Goal: Communication & Community: Answer question/provide support

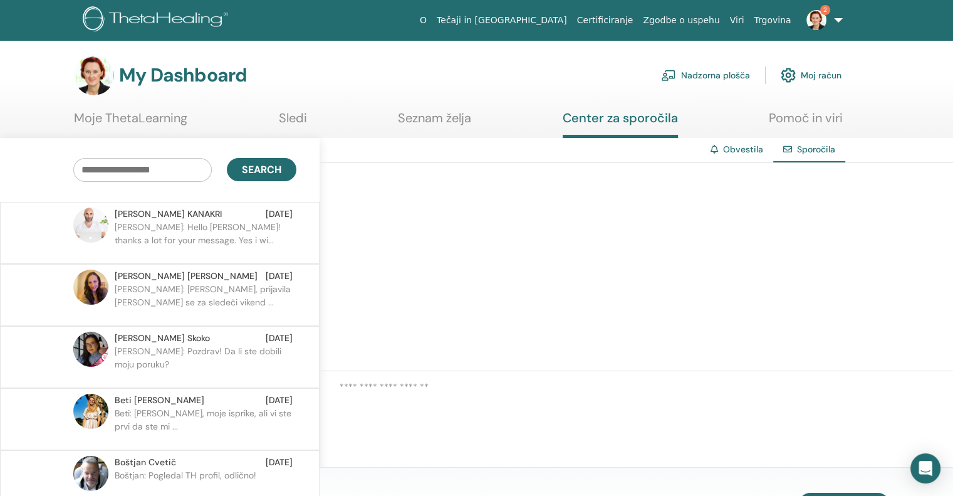
click at [201, 229] on p "[PERSON_NAME]: Hello [PERSON_NAME]! thanks a lot for your message. Yes i wi..." at bounding box center [206, 240] width 182 height 38
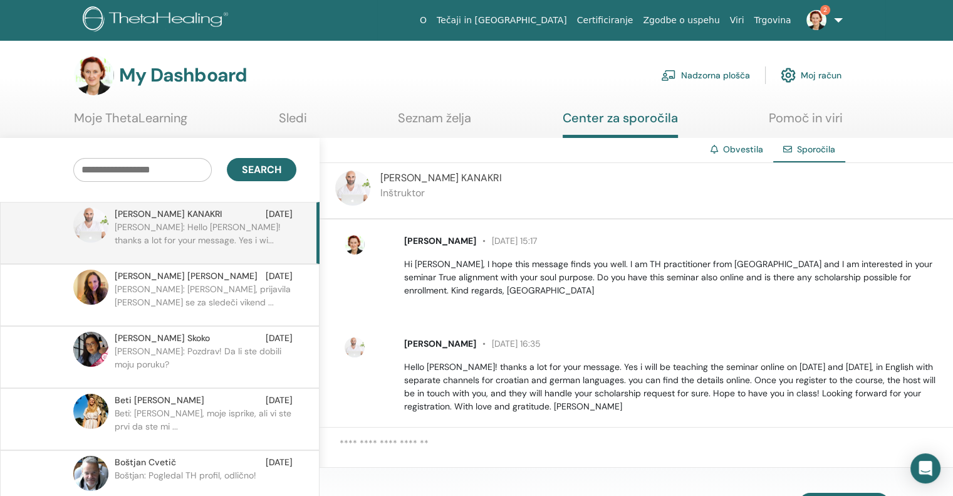
click at [822, 23] on img at bounding box center [817, 20] width 20 height 20
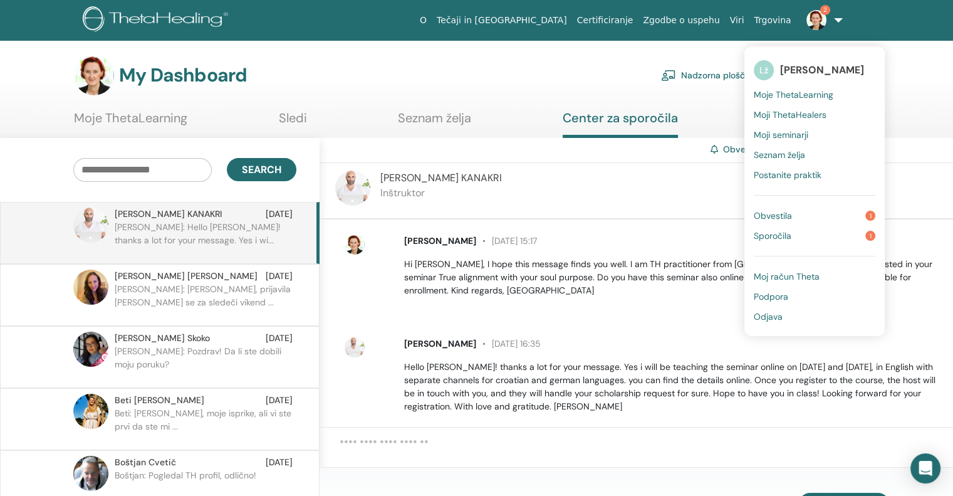
click at [777, 207] on link "Obvestila 1" at bounding box center [815, 216] width 122 height 20
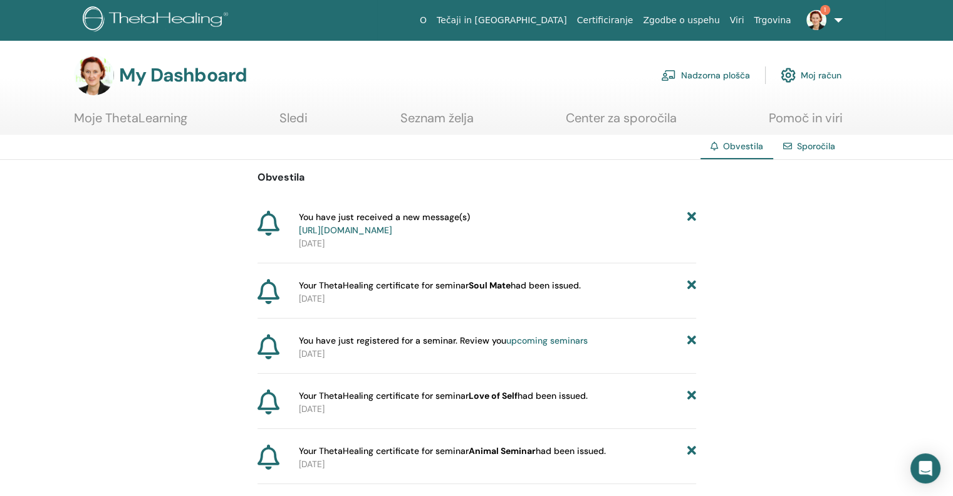
click at [392, 229] on link "[URL][DOMAIN_NAME]" at bounding box center [345, 229] width 93 height 11
